Goal: Check status: Check status

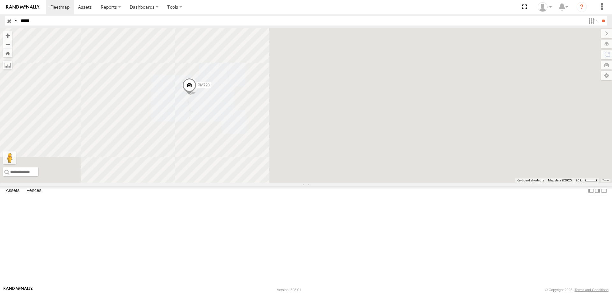
click at [315, 183] on div "PM728" at bounding box center [306, 105] width 612 height 155
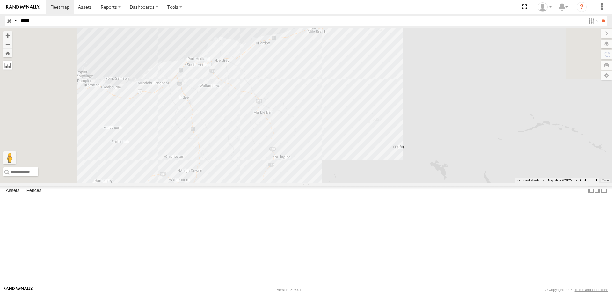
click at [12, 68] on label at bounding box center [7, 65] width 9 height 9
click at [270, 113] on div "PM728" at bounding box center [306, 105] width 612 height 155
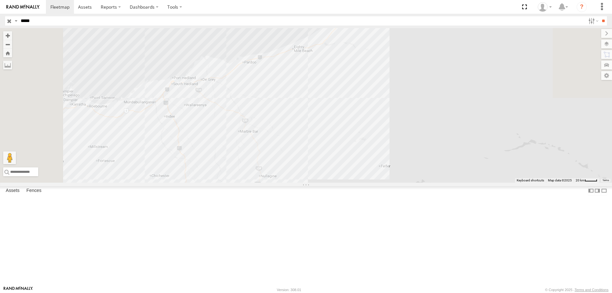
drag, startPoint x: 391, startPoint y: 128, endPoint x: 304, endPoint y: 207, distance: 117.8
click at [304, 183] on div "PM728" at bounding box center [306, 105] width 612 height 155
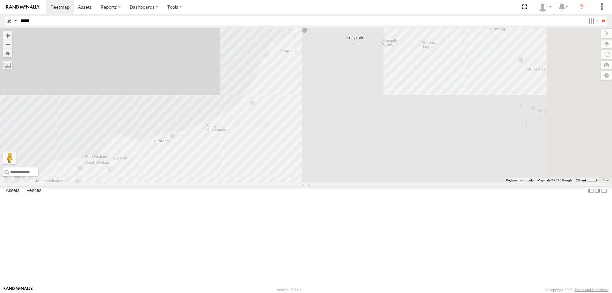
click at [390, 61] on div "PM728" at bounding box center [306, 105] width 612 height 155
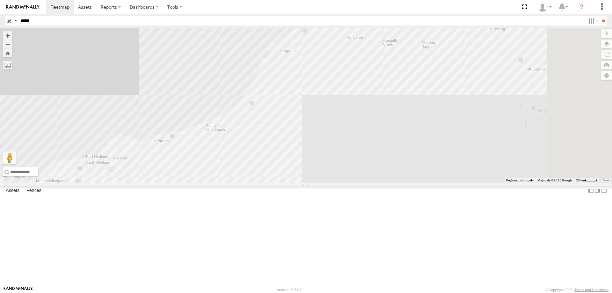
click at [0, 0] on label at bounding box center [0, 0] width 0 height 0
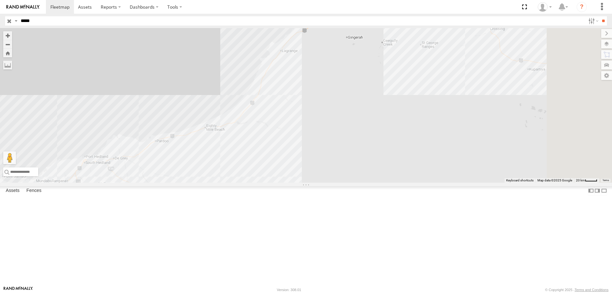
click at [167, 183] on div "PM728" at bounding box center [306, 105] width 612 height 155
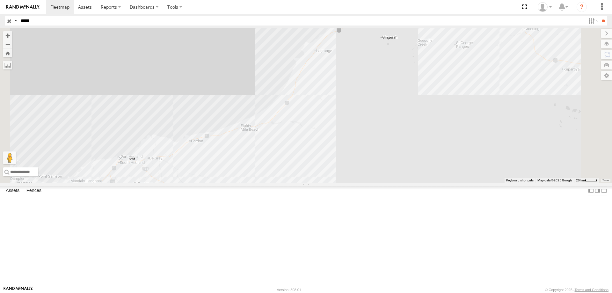
drag, startPoint x: 167, startPoint y: 210, endPoint x: 201, endPoint y: 212, distance: 33.9
click at [125, 163] on img "Start" at bounding box center [120, 158] width 9 height 9
click at [424, 60] on div "PM728" at bounding box center [306, 105] width 612 height 155
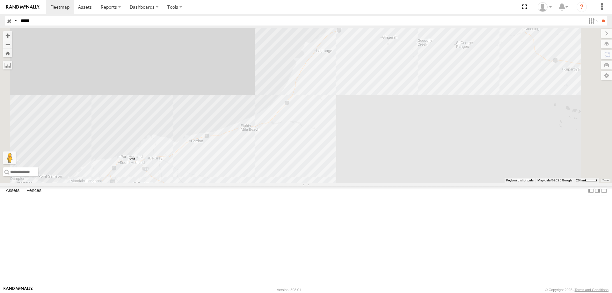
click at [0, 0] on label at bounding box center [0, 0] width 0 height 0
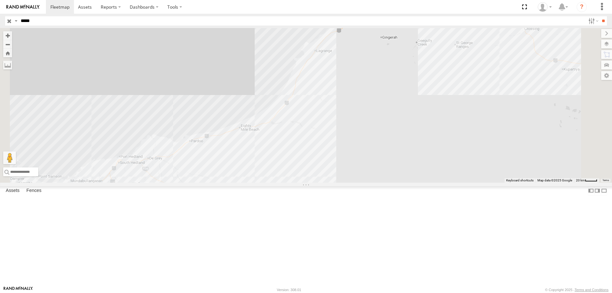
click at [0, 0] on label at bounding box center [0, 0] width 0 height 0
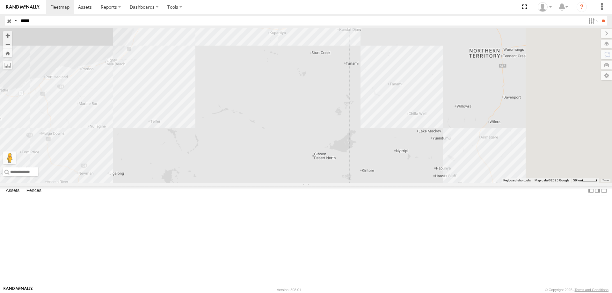
drag, startPoint x: 410, startPoint y: 234, endPoint x: 252, endPoint y: 157, distance: 175.5
click at [253, 160] on div at bounding box center [306, 105] width 612 height 155
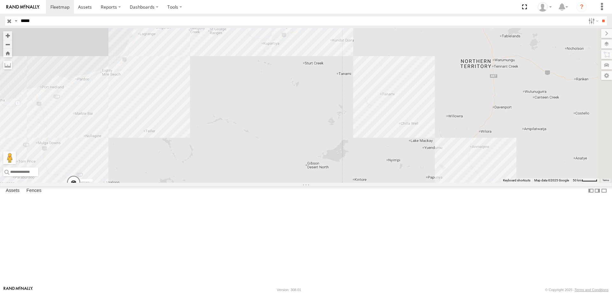
drag, startPoint x: 315, startPoint y: 104, endPoint x: 365, endPoint y: 147, distance: 65.8
click at [365, 147] on div at bounding box center [306, 105] width 612 height 155
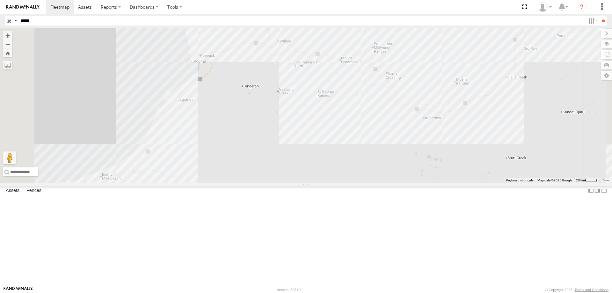
click at [286, 107] on div "PM728" at bounding box center [306, 105] width 612 height 155
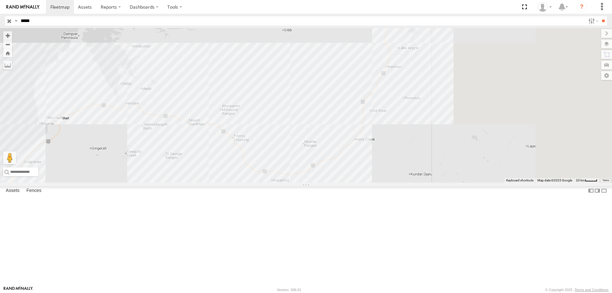
drag, startPoint x: 538, startPoint y: 131, endPoint x: 401, endPoint y: 160, distance: 140.1
click at [385, 183] on div "PM728" at bounding box center [306, 105] width 612 height 155
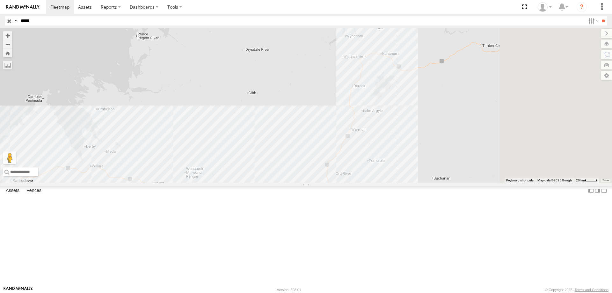
drag, startPoint x: 456, startPoint y: 106, endPoint x: 408, endPoint y: 191, distance: 97.3
click at [408, 183] on div "PM728" at bounding box center [306, 105] width 612 height 155
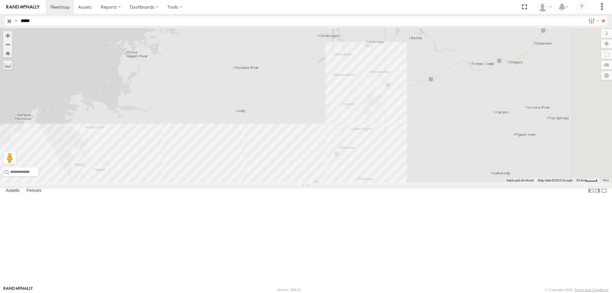
click at [450, 125] on div "PM728" at bounding box center [306, 105] width 612 height 155
click at [373, 77] on img "1016.47km" at bounding box center [368, 72] width 9 height 9
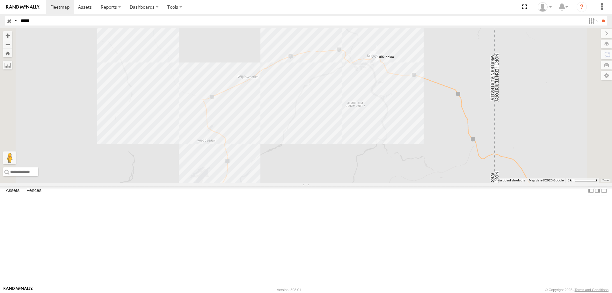
drag, startPoint x: 442, startPoint y: 109, endPoint x: 453, endPoint y: 110, distance: 11.2
click at [379, 61] on img "1007.56km" at bounding box center [374, 56] width 9 height 9
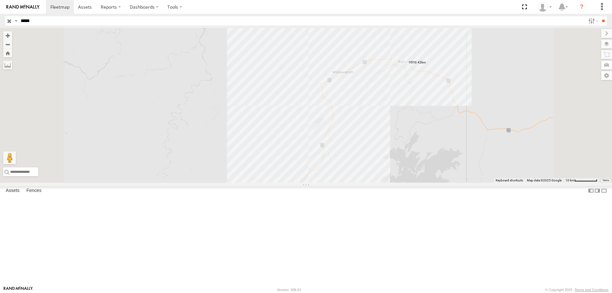
drag, startPoint x: 465, startPoint y: 221, endPoint x: 477, endPoint y: 173, distance: 49.0
click at [477, 175] on div "PM728" at bounding box center [306, 105] width 612 height 155
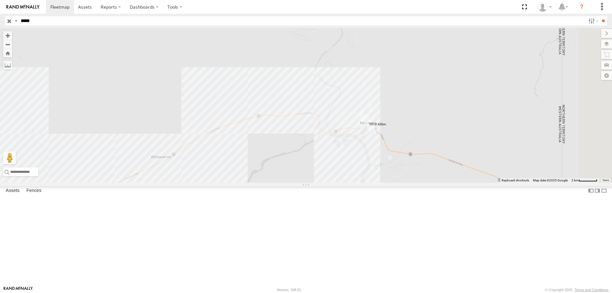
drag, startPoint x: 550, startPoint y: 101, endPoint x: 467, endPoint y: 254, distance: 174.4
click at [467, 183] on div "PM728" at bounding box center [306, 105] width 612 height 155
